Goal: Task Accomplishment & Management: Use online tool/utility

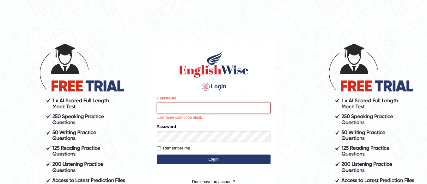
type input "Lovely_sidhu10"
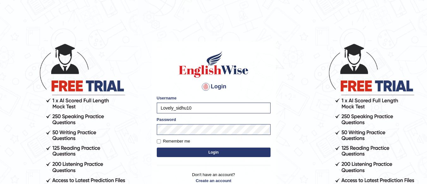
click at [214, 152] on button "Login" at bounding box center [214, 151] width 114 height 9
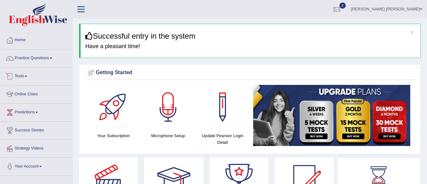
click at [24, 75] on link "Tests" at bounding box center [36, 75] width 72 height 16
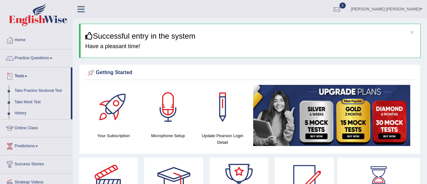
click at [42, 90] on link "Take Practice Sectional Test" at bounding box center [41, 90] width 59 height 11
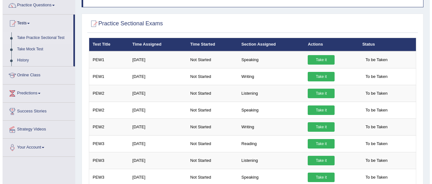
scroll to position [56, 0]
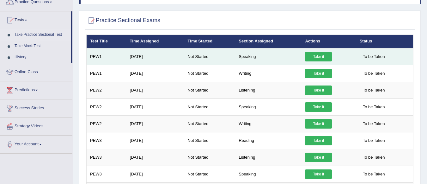
click at [313, 53] on link "Take it" at bounding box center [318, 56] width 27 height 9
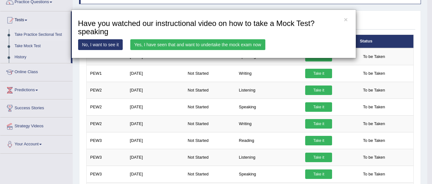
click at [232, 42] on link "Yes, I have seen that and want to undertake the mock exam now" at bounding box center [197, 44] width 135 height 11
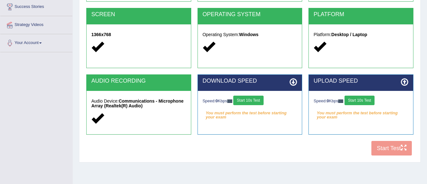
scroll to position [123, 0]
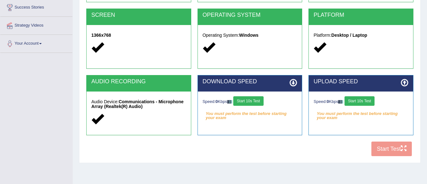
click at [292, 84] on icon at bounding box center [294, 83] width 8 height 8
click at [293, 82] on icon at bounding box center [294, 83] width 8 height 8
click at [255, 102] on button "Start 10s Test" at bounding box center [248, 100] width 30 height 9
click at [368, 102] on button "Start 10s Test" at bounding box center [360, 100] width 30 height 9
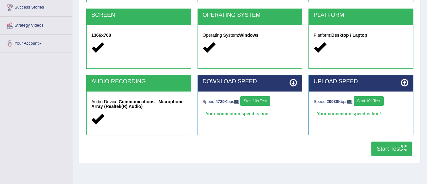
click at [378, 145] on button "Start Test" at bounding box center [392, 148] width 40 height 15
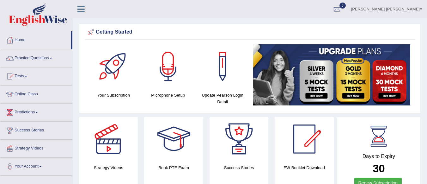
click at [28, 77] on link "Tests" at bounding box center [36, 75] width 72 height 16
